Goal: Task Accomplishment & Management: Manage account settings

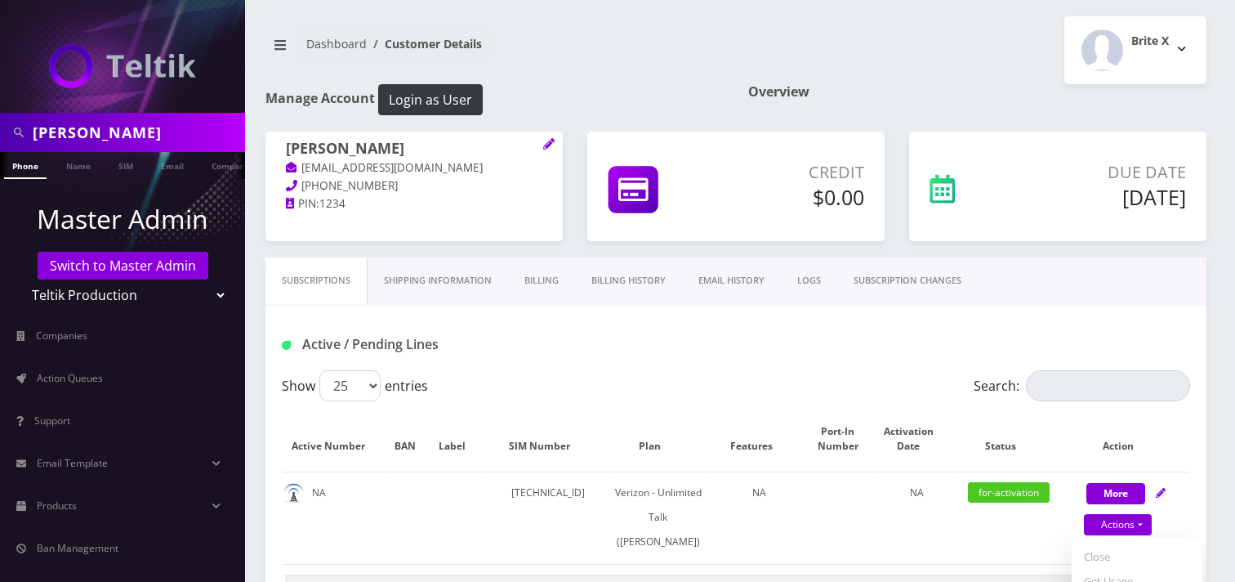
select select "459"
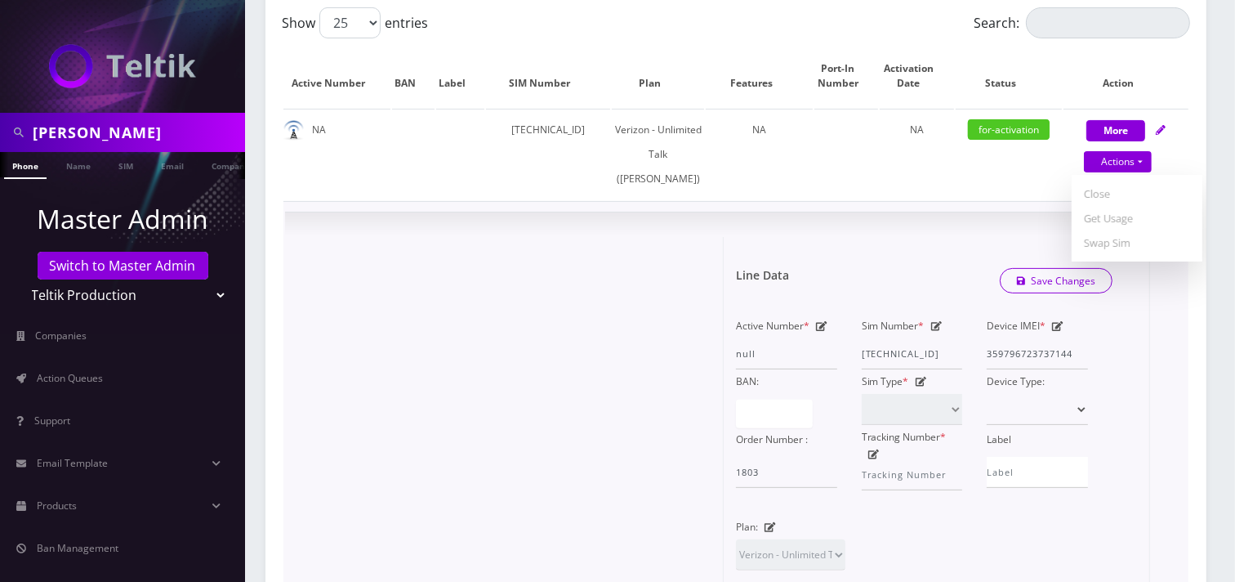
scroll to position [363, 0]
click at [609, 249] on div "× Line Data Save Changes Active Number * null Sim Number * [TECHNICAL_ID] Devic…" at bounding box center [736, 518] width 902 height 613
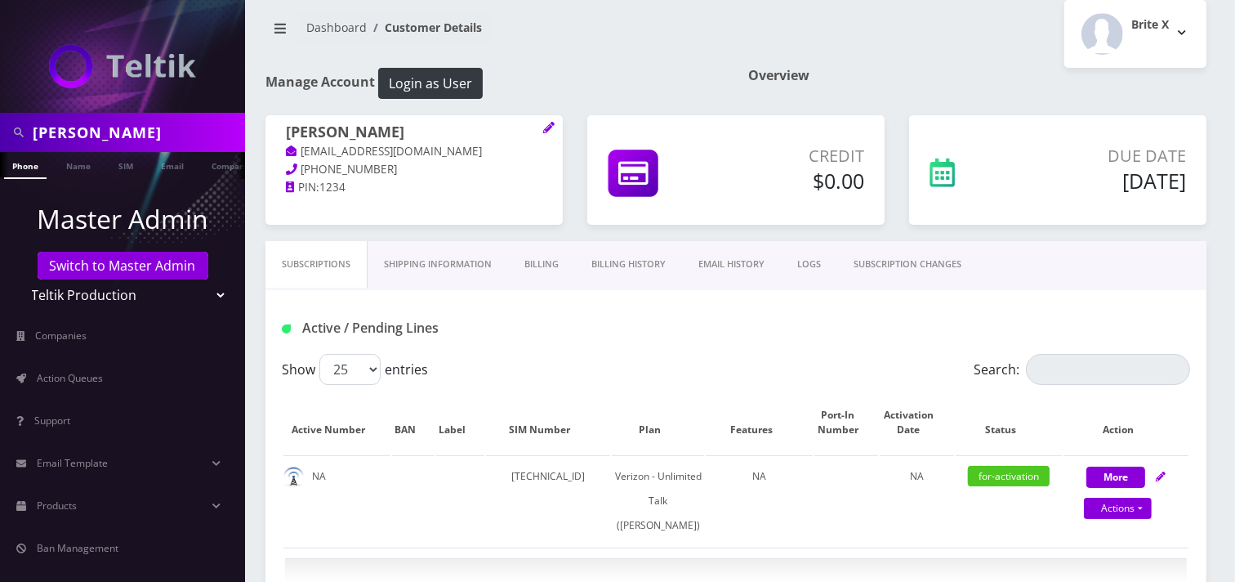
scroll to position [0, 0]
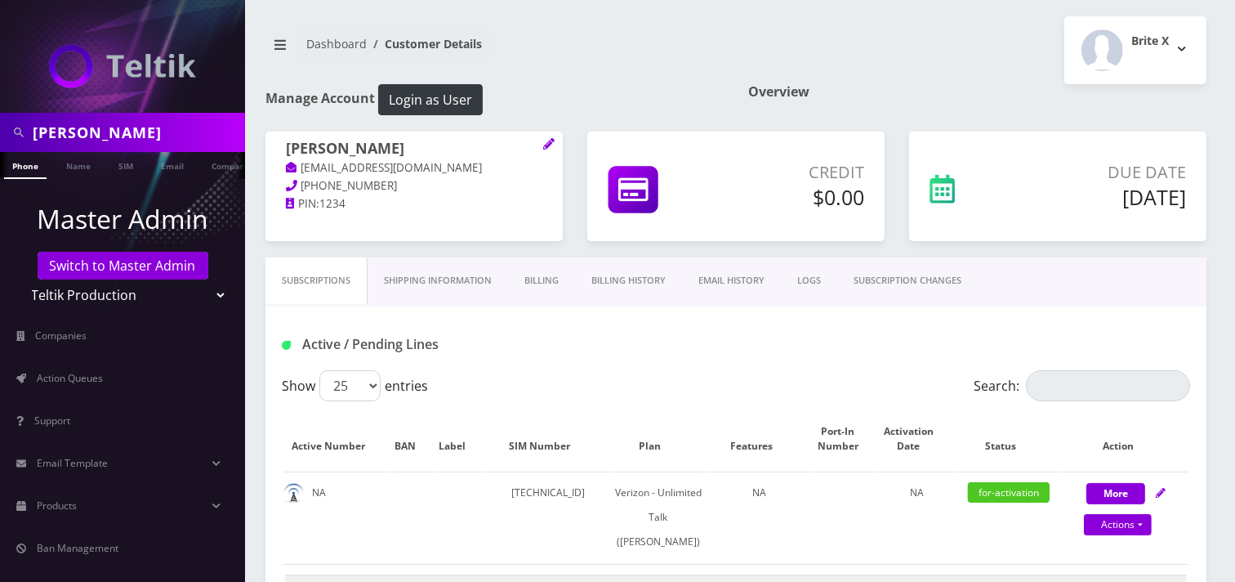
click at [920, 291] on link "SUBSCRIPTION CHANGES" at bounding box center [908, 280] width 141 height 47
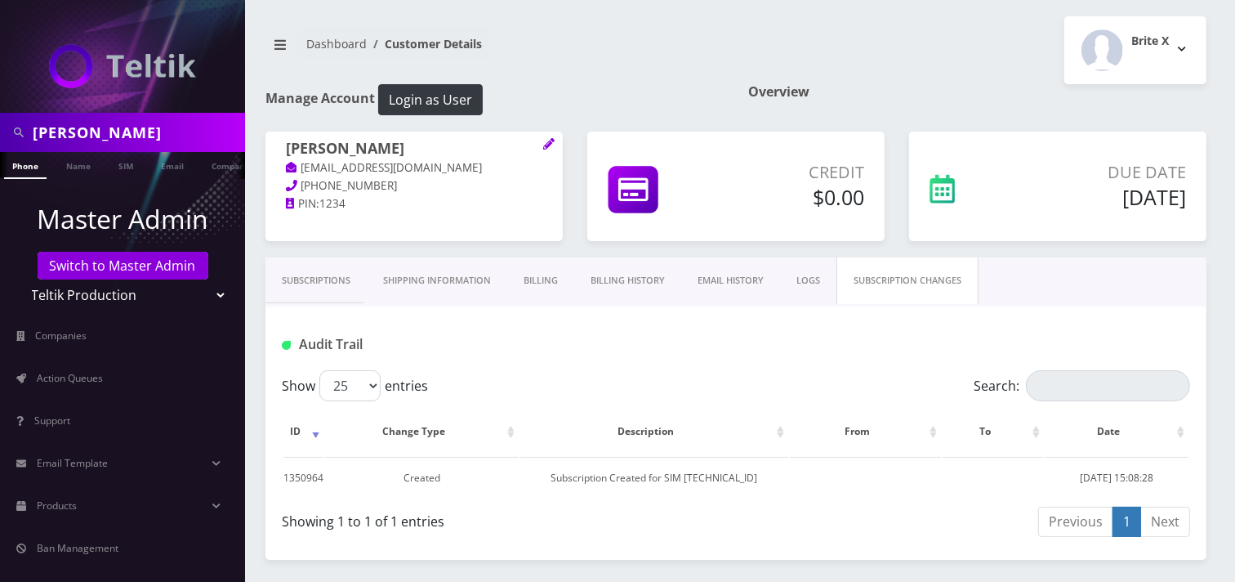
click at [327, 286] on link "Subscriptions" at bounding box center [316, 280] width 101 height 47
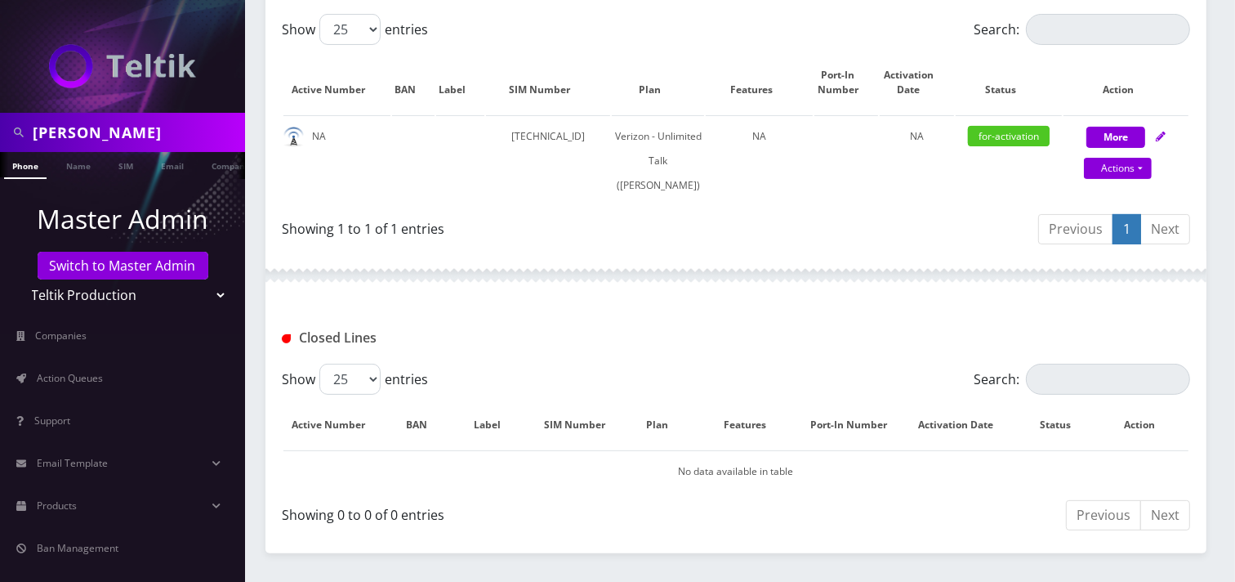
scroll to position [363, 0]
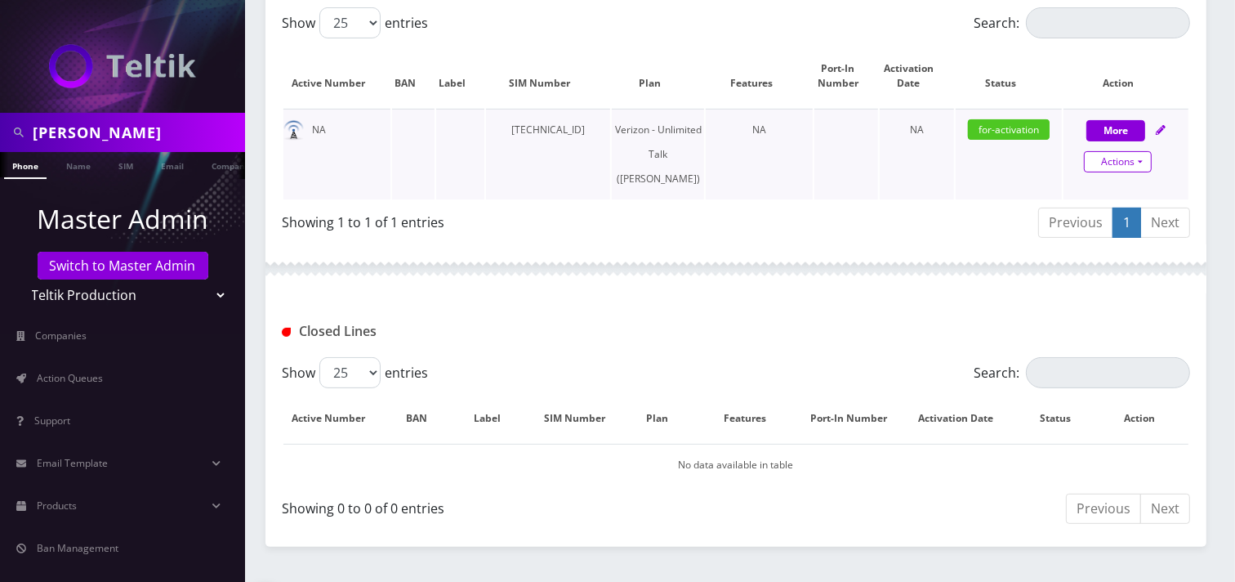
click at [1110, 162] on link "Actions" at bounding box center [1118, 161] width 68 height 21
select select "459"
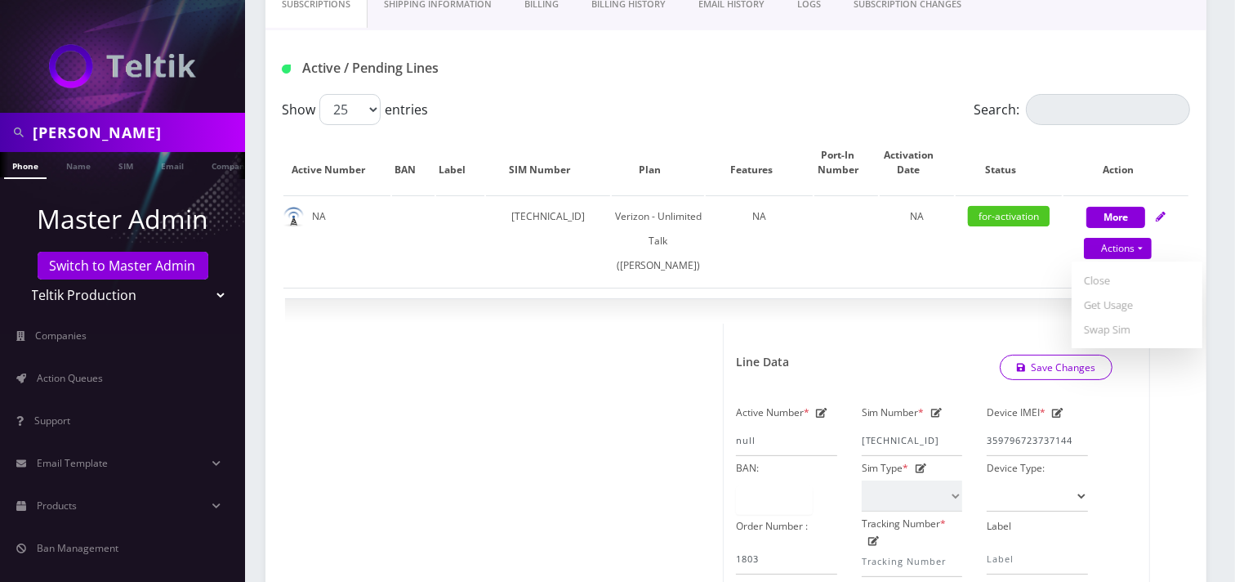
scroll to position [91, 0]
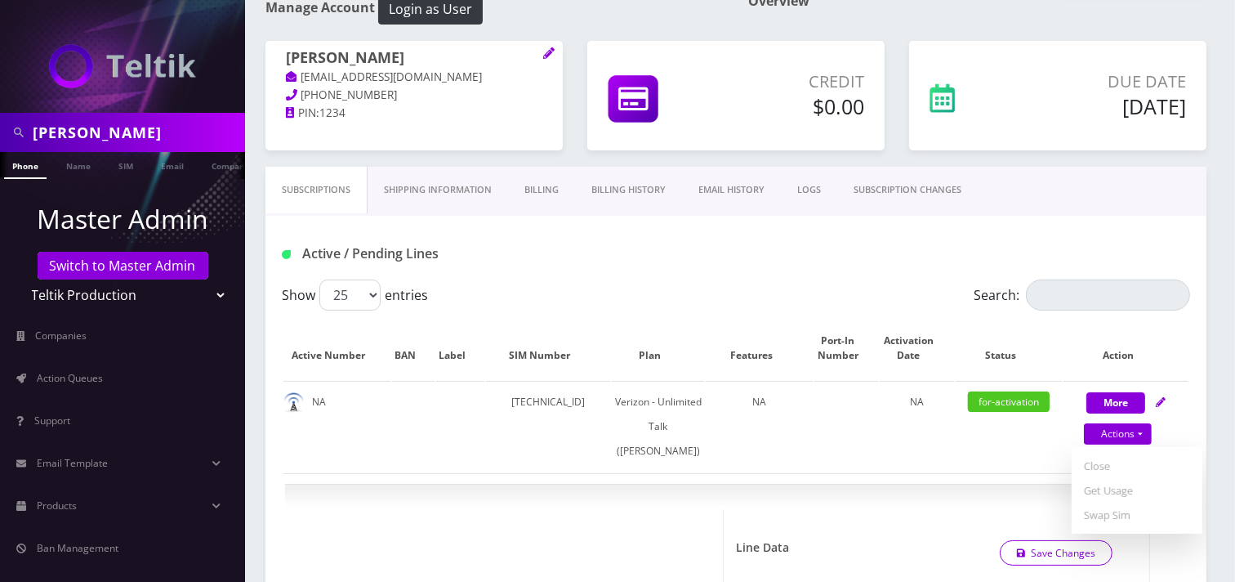
drag, startPoint x: 404, startPoint y: 58, endPoint x: 286, endPoint y: 51, distance: 118.7
click at [286, 51] on h1 "[PERSON_NAME]" at bounding box center [414, 59] width 257 height 20
click at [550, 53] on icon at bounding box center [548, 52] width 11 height 11
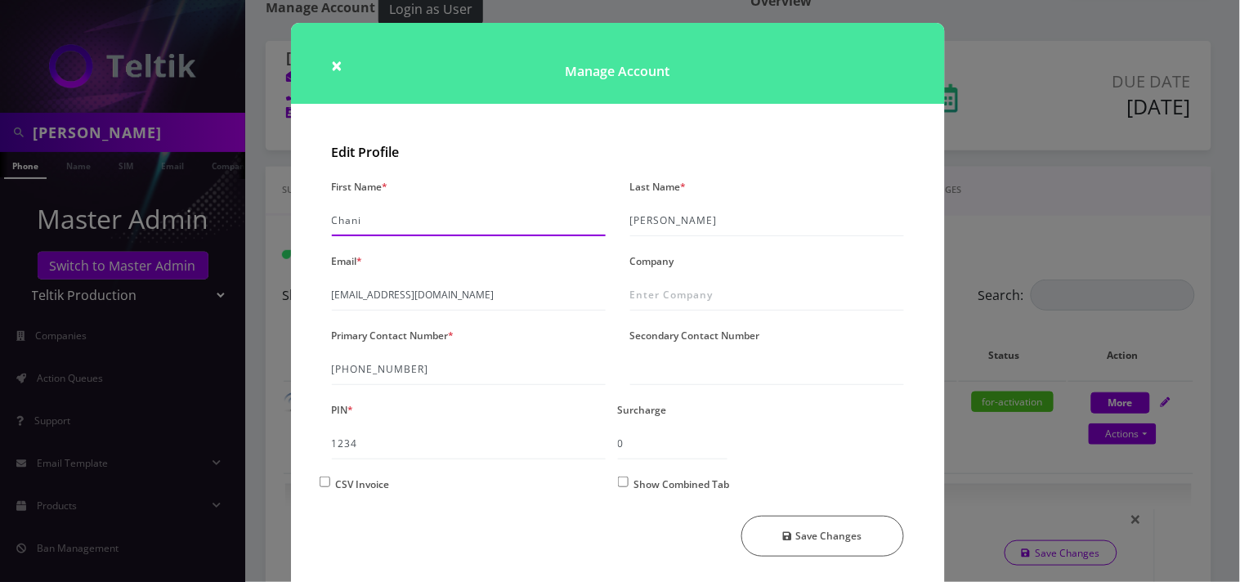
click at [336, 221] on input "Chani" at bounding box center [469, 220] width 274 height 31
type input "Shani"
click at [815, 523] on button "Save Changes" at bounding box center [822, 536] width 163 height 41
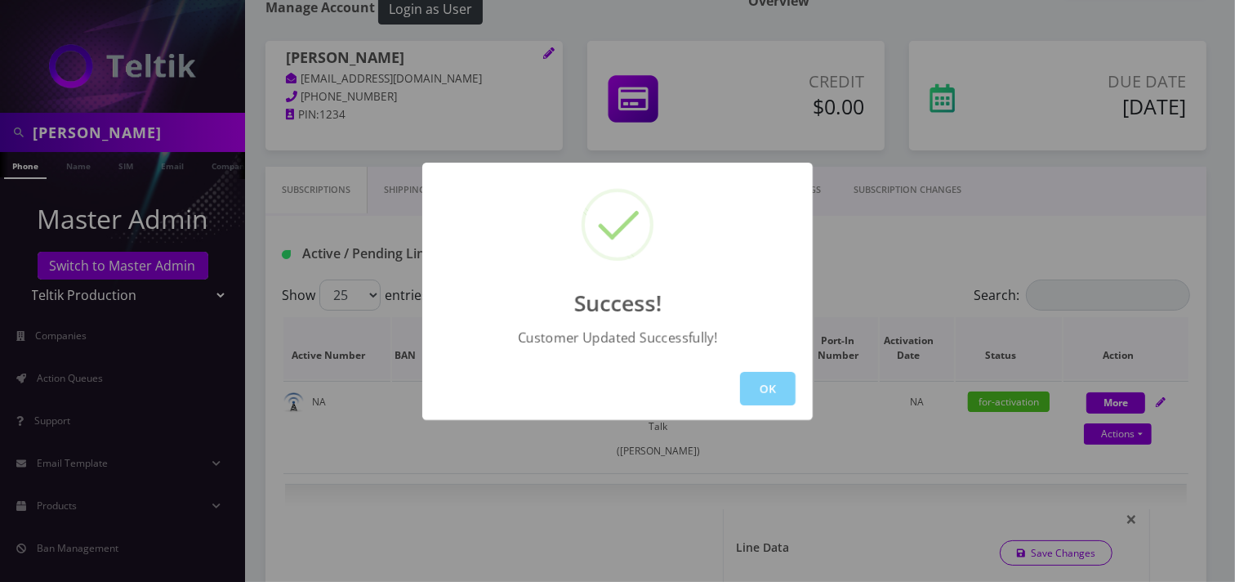
drag, startPoint x: 761, startPoint y: 381, endPoint x: 763, endPoint y: 373, distance: 8.5
click at [762, 380] on button "OK" at bounding box center [768, 389] width 56 height 34
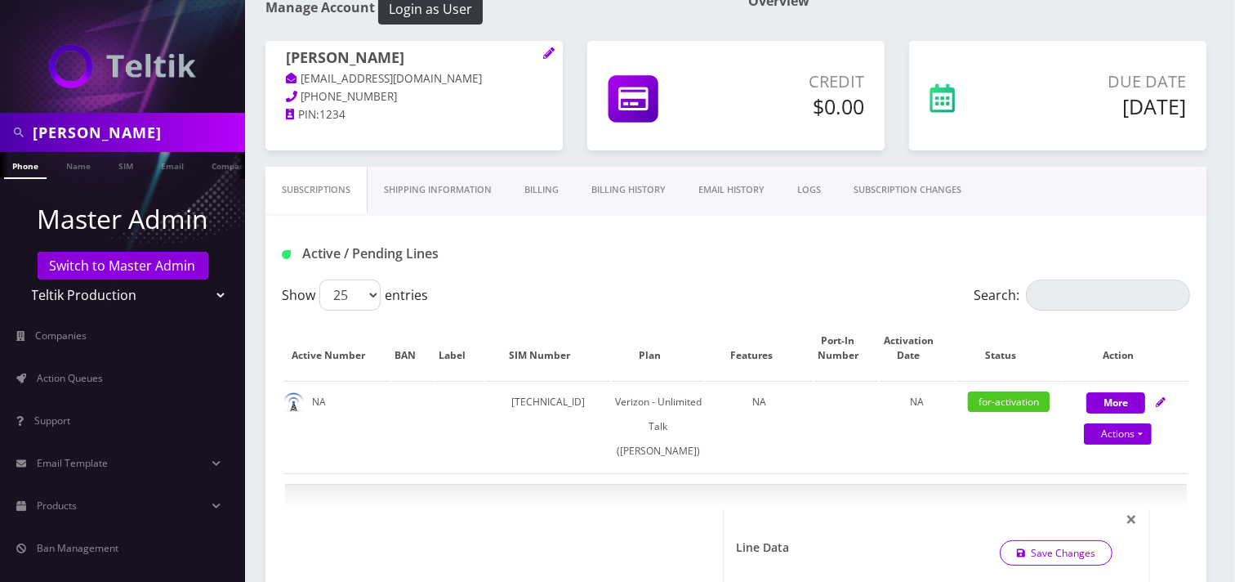
drag, startPoint x: 413, startPoint y: 60, endPoint x: 227, endPoint y: 38, distance: 187.7
click at [398, 109] on p "PIN: 1234" at bounding box center [414, 115] width 257 height 18
drag, startPoint x: 410, startPoint y: 60, endPoint x: 264, endPoint y: 52, distance: 146.5
click at [264, 52] on div "[PERSON_NAME] [EMAIL_ADDRESS][DOMAIN_NAME] [PHONE_NUMBER] PIN: 1234" at bounding box center [414, 87] width 322 height 92
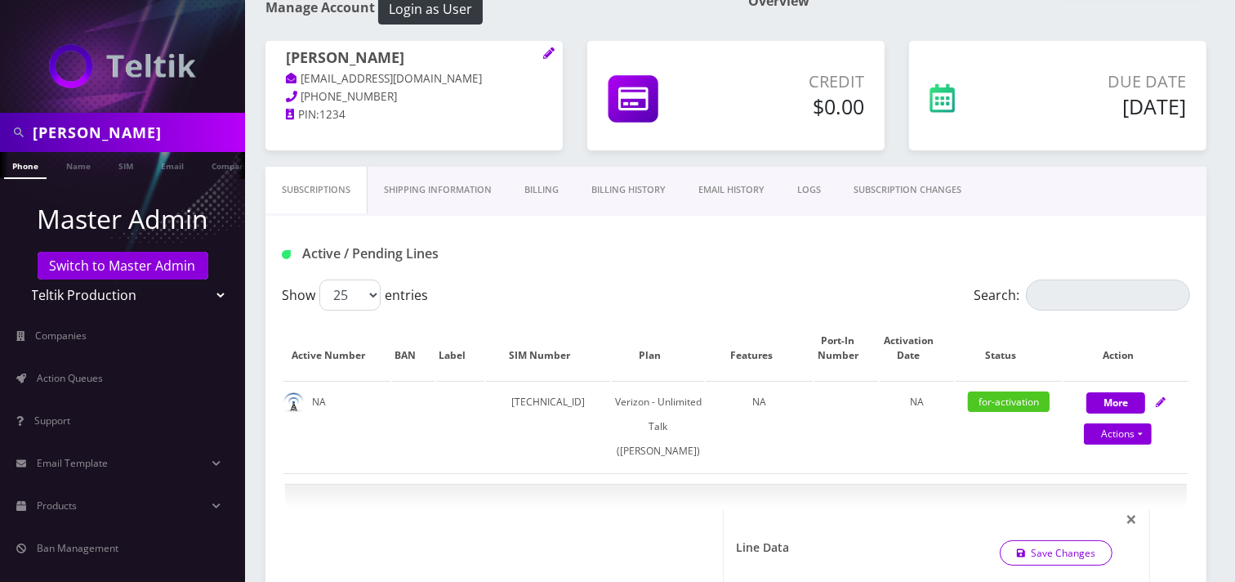
copy h1 "[PERSON_NAME]"
click at [495, 194] on link "Shipping Information" at bounding box center [438, 190] width 141 height 47
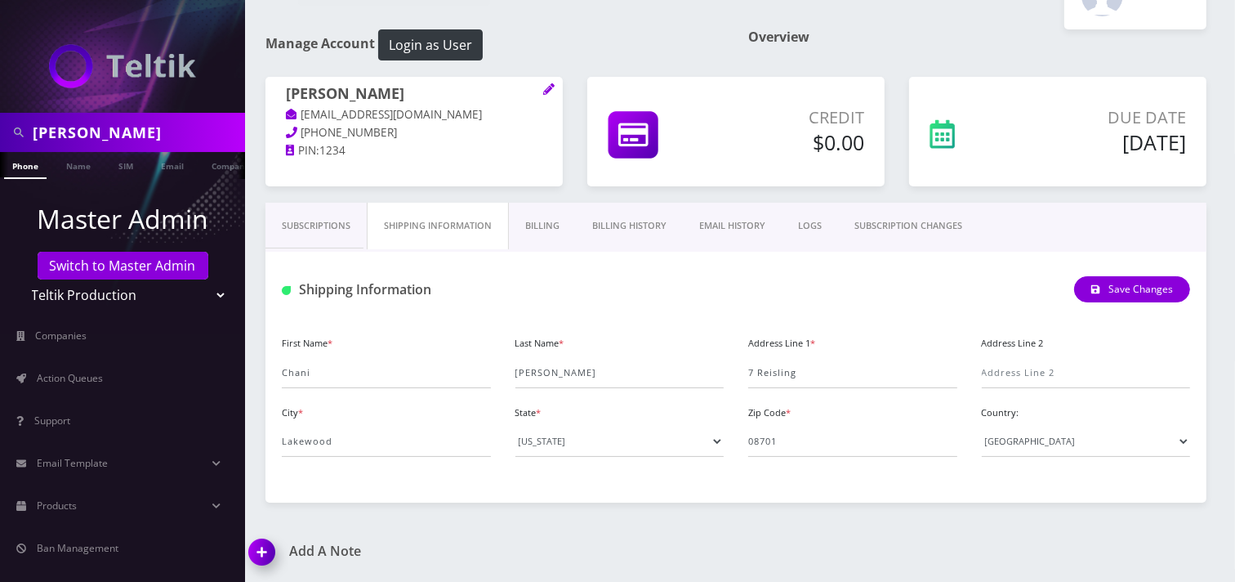
scroll to position [54, 0]
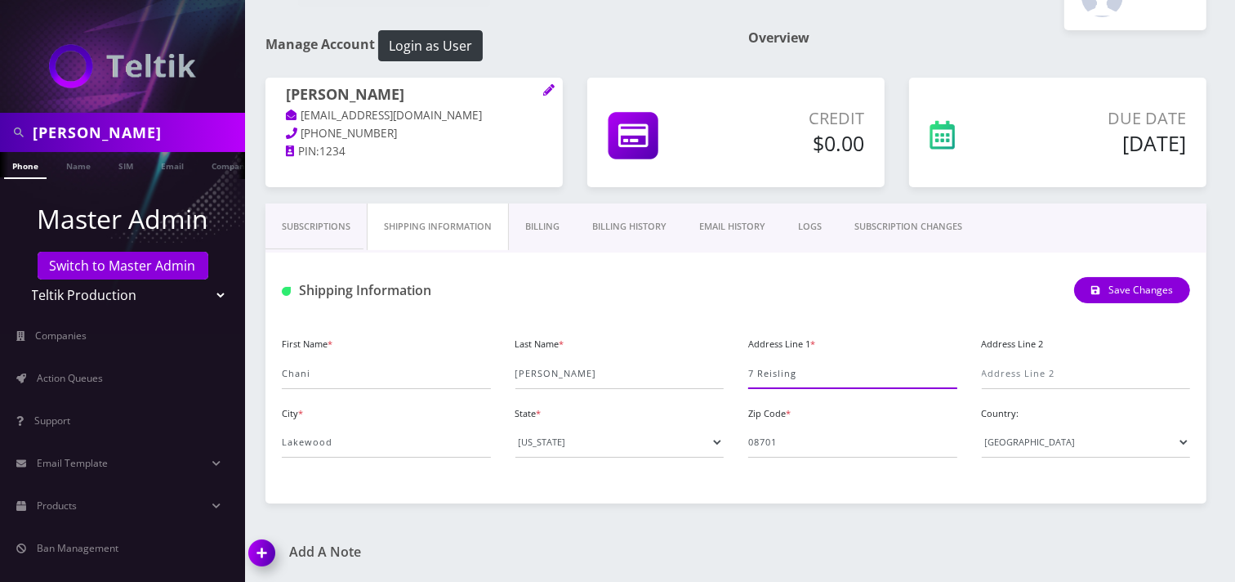
click at [757, 382] on input "7 Reisling" at bounding box center [852, 373] width 209 height 31
click at [336, 436] on input "Lakewood" at bounding box center [386, 442] width 209 height 31
click at [337, 433] on input "Lakewood" at bounding box center [386, 442] width 209 height 31
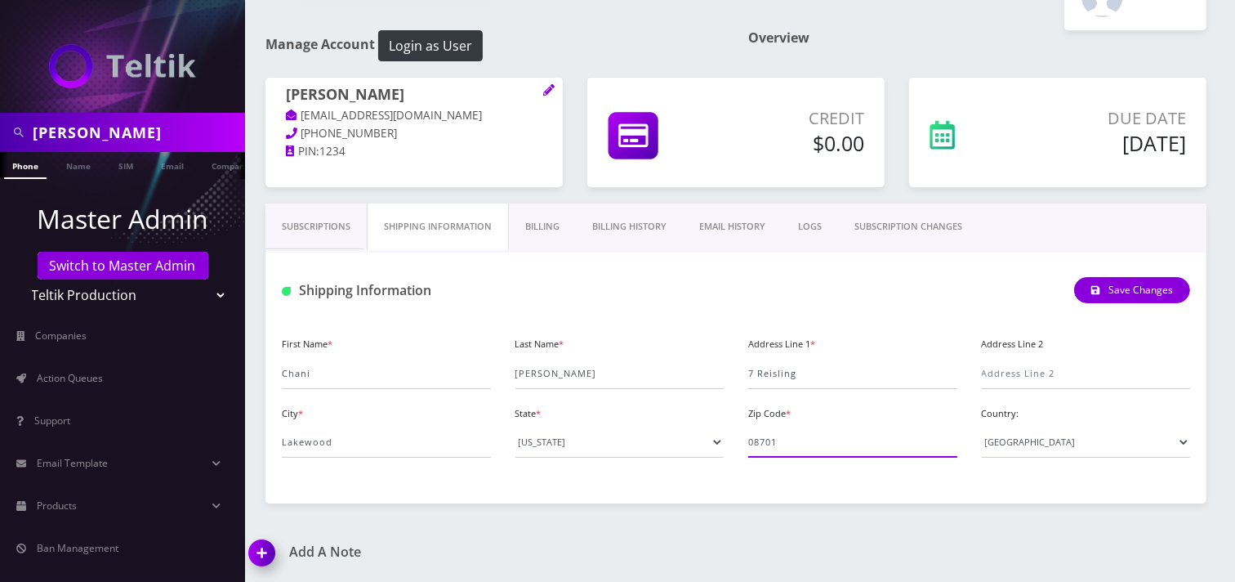
click at [766, 449] on input "08701" at bounding box center [852, 442] width 209 height 31
click at [770, 451] on input "08701" at bounding box center [852, 442] width 209 height 31
click at [328, 231] on link "Subscriptions" at bounding box center [316, 226] width 101 height 47
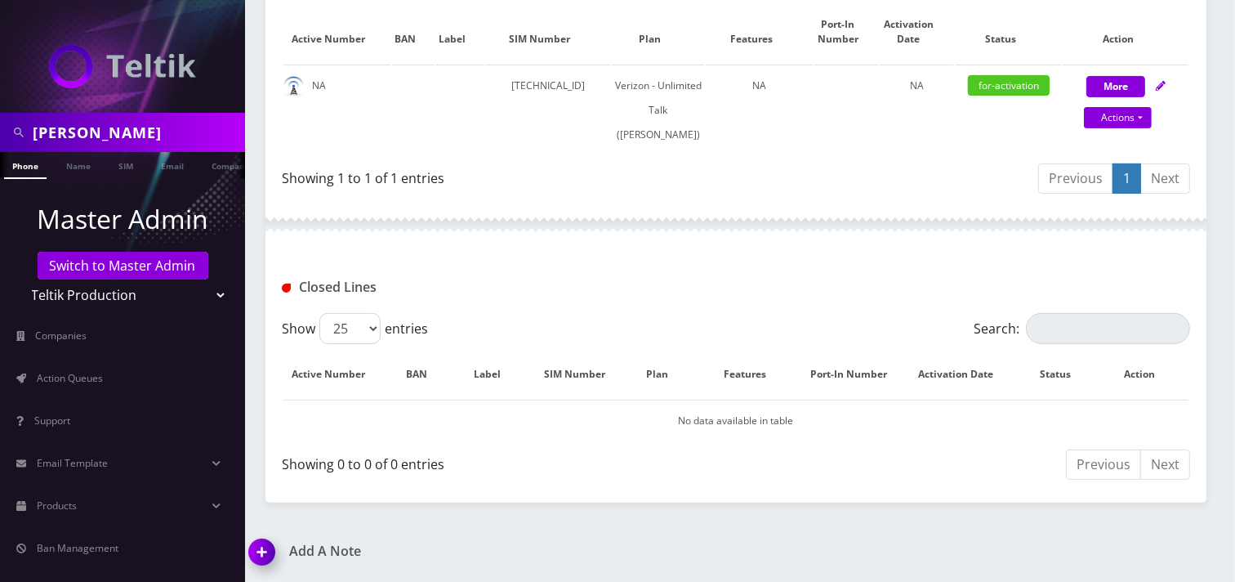
scroll to position [428, 0]
click at [262, 545] on img at bounding box center [265, 558] width 48 height 48
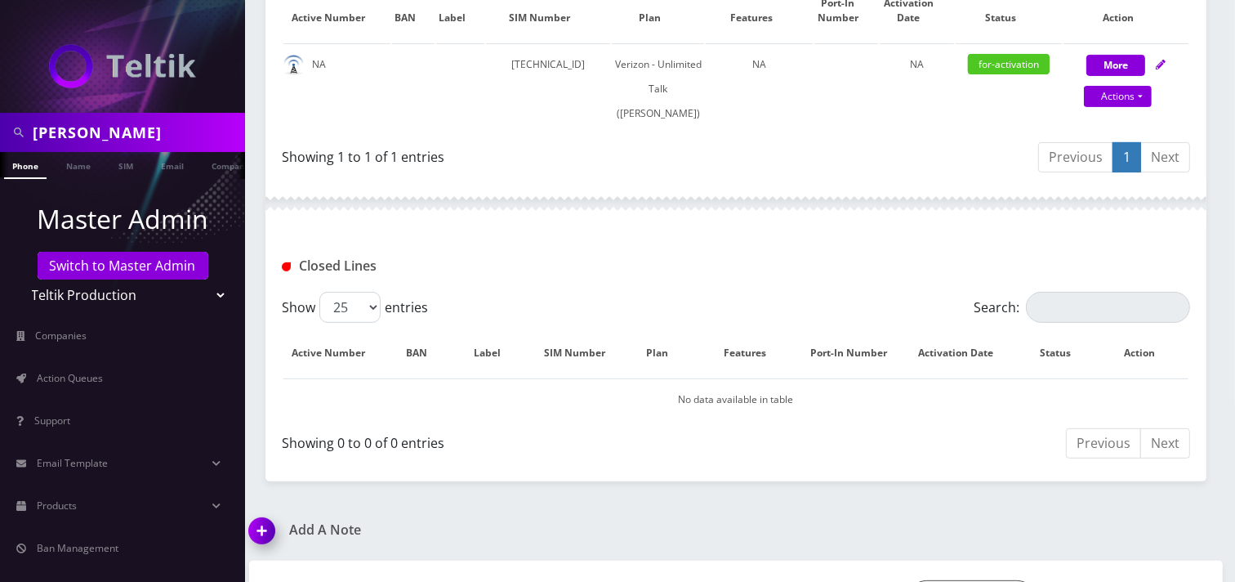
scroll to position [520, 0]
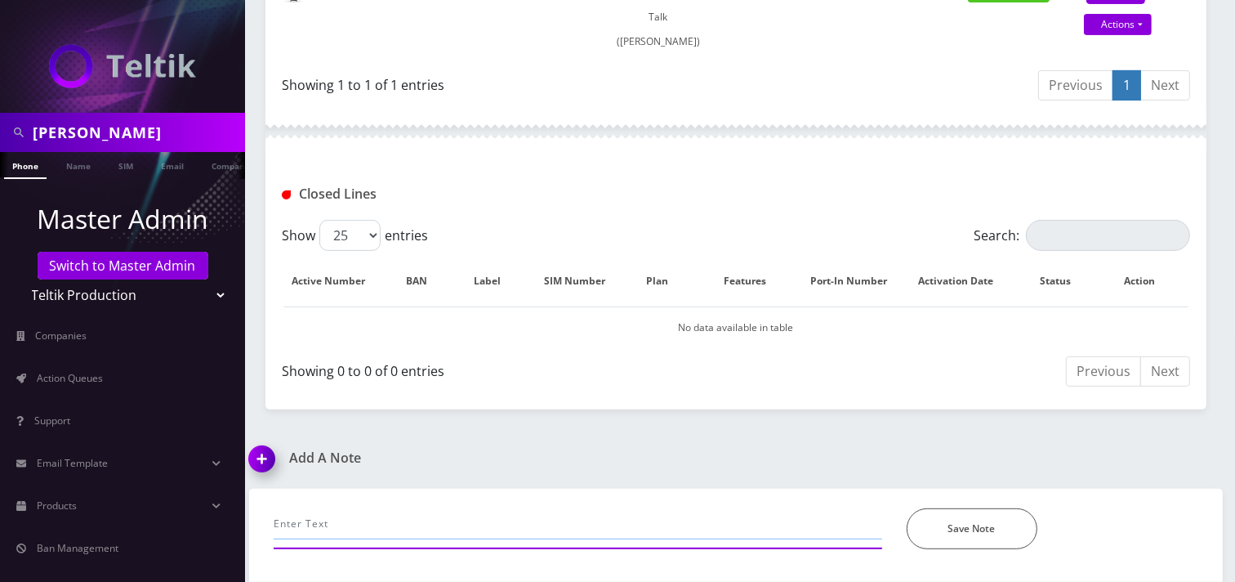
click at [307, 516] on input "text" at bounding box center [578, 523] width 609 height 31
paste input "359796723737136 359796723737144"
click at [305, 523] on input "call- customer has still no serivice for 3 days now. I tried to manually activa…" at bounding box center [578, 523] width 609 height 31
type input "call- customer has still no serivice for 3 days now. I tried to manually activa…"
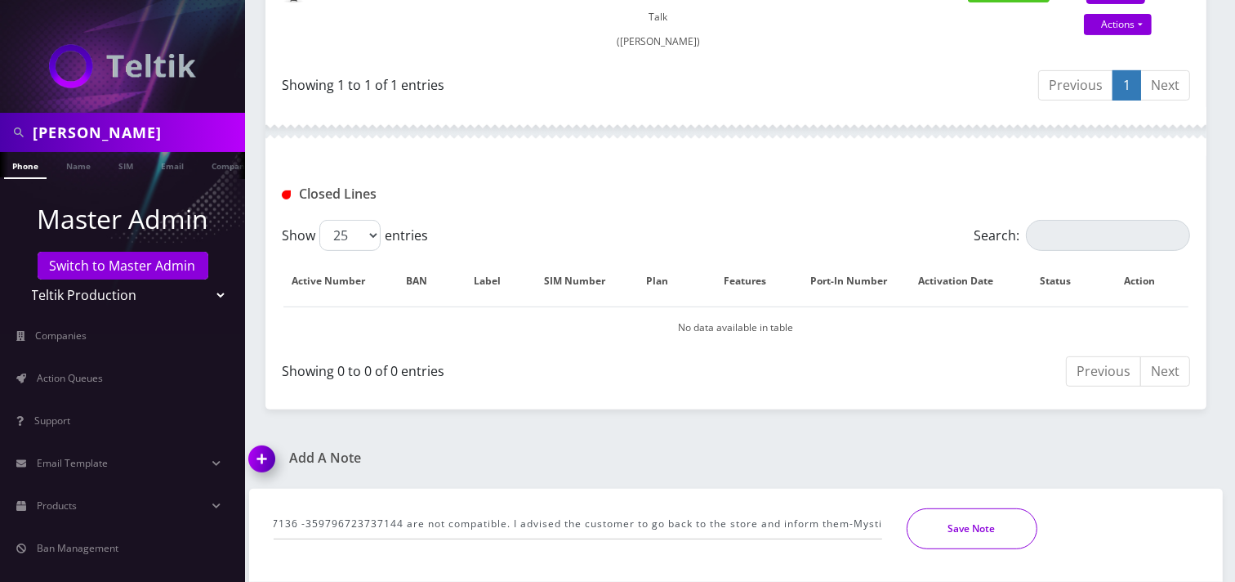
click at [936, 538] on button "Save Note" at bounding box center [972, 528] width 131 height 41
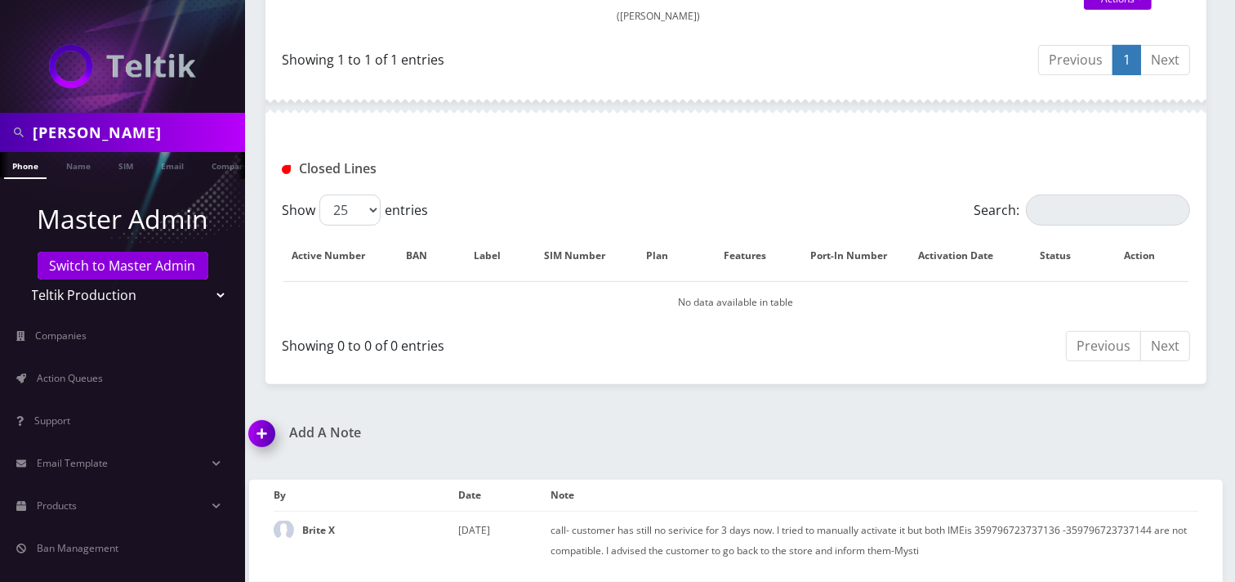
scroll to position [364, 0]
